Goal: Entertainment & Leisure: Consume media (video, audio)

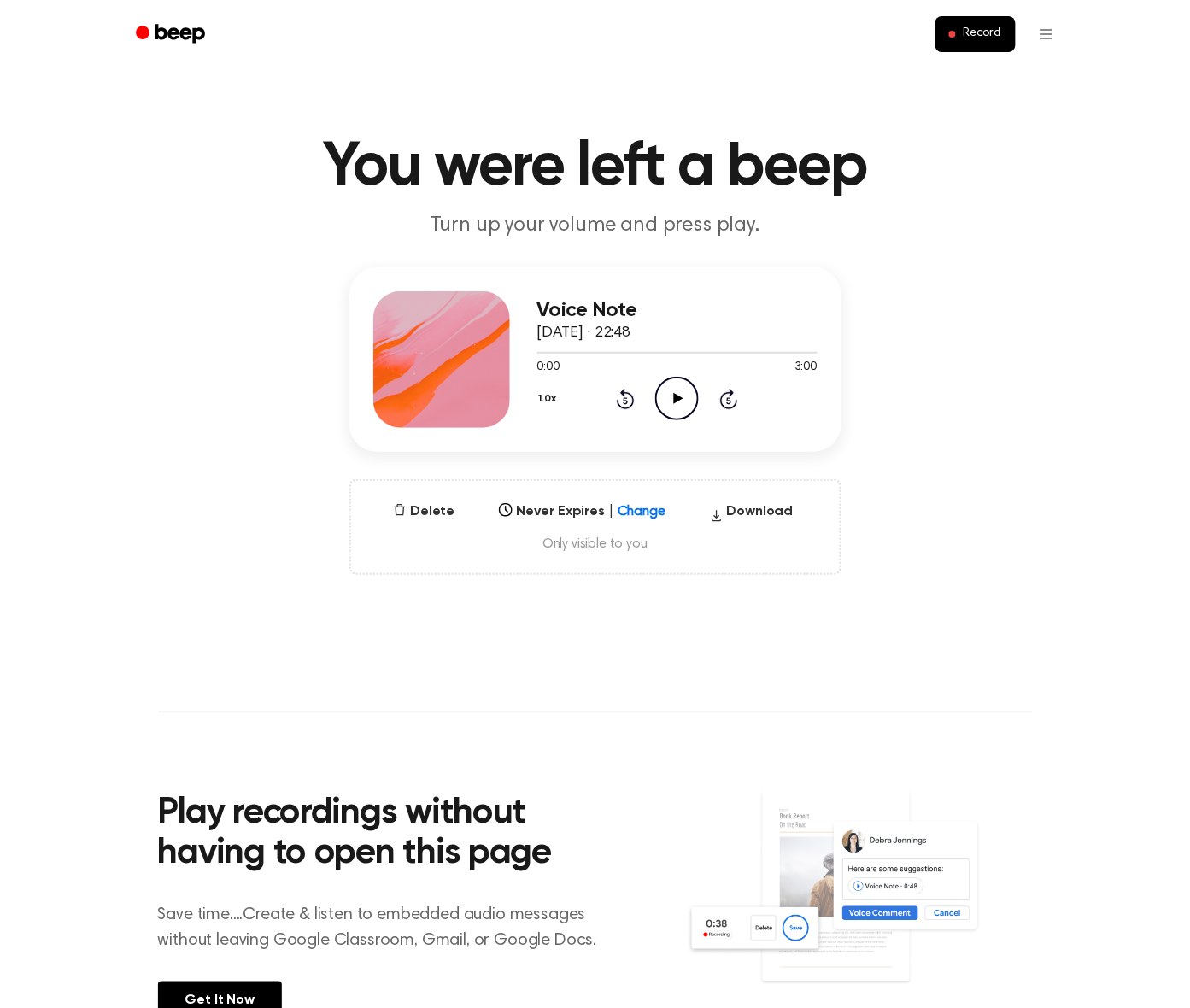
click at [673, 395] on icon "Play Audio" at bounding box center [677, 398] width 44 height 44
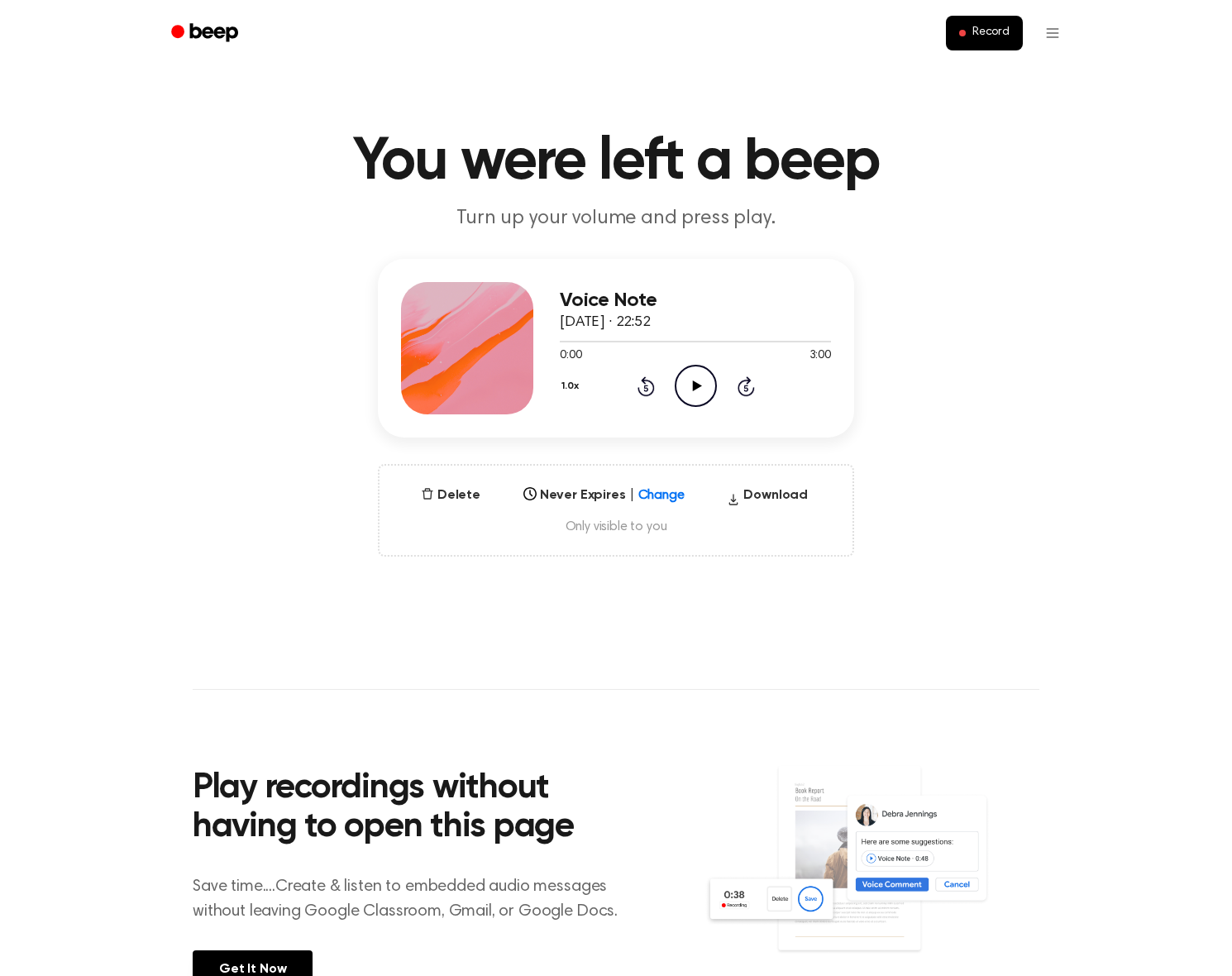
click at [687, 373] on icon "Play Audio" at bounding box center [695, 386] width 43 height 43
click at [696, 379] on icon "Play Audio" at bounding box center [695, 386] width 43 height 43
